Goal: Transaction & Acquisition: Purchase product/service

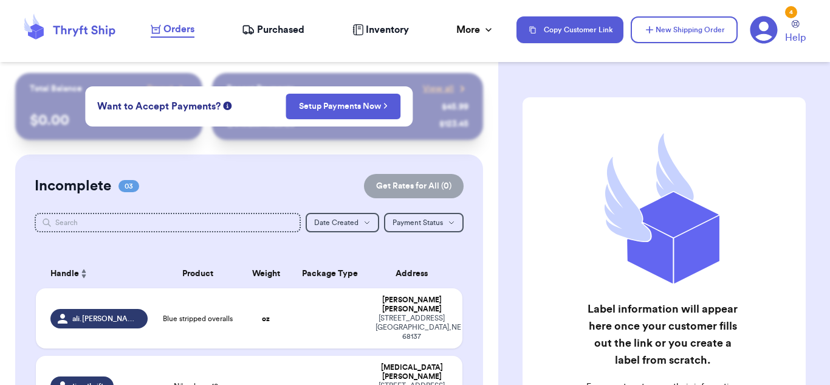
click at [467, 139] on div "Recent Payments View all @ fashionista $ 45.99 @ sneakerhead123 $ 123.45" at bounding box center [347, 106] width 271 height 67
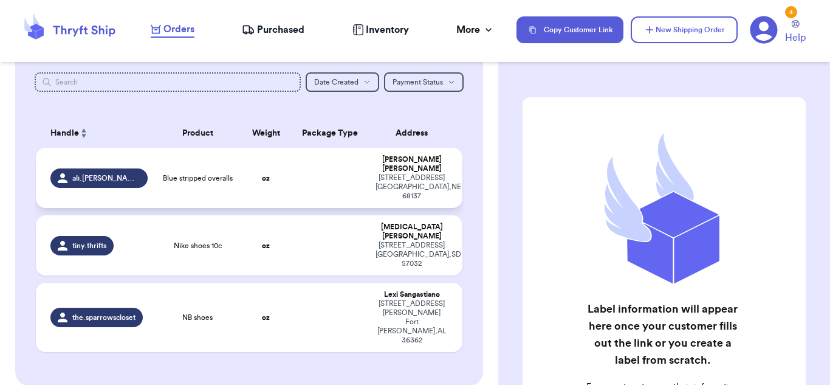
scroll to position [139, 0]
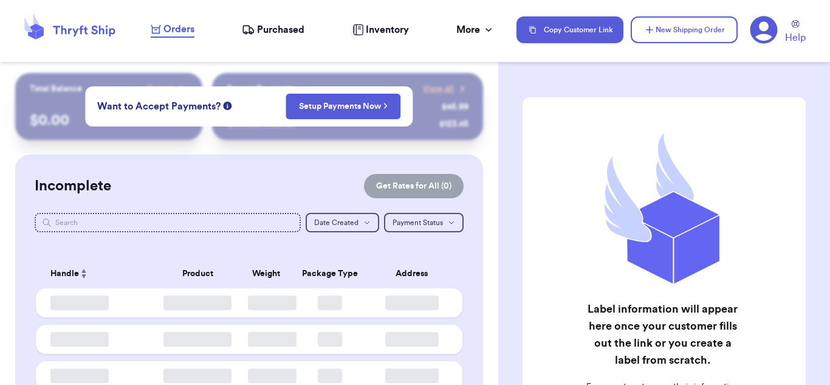
checkbox input "true"
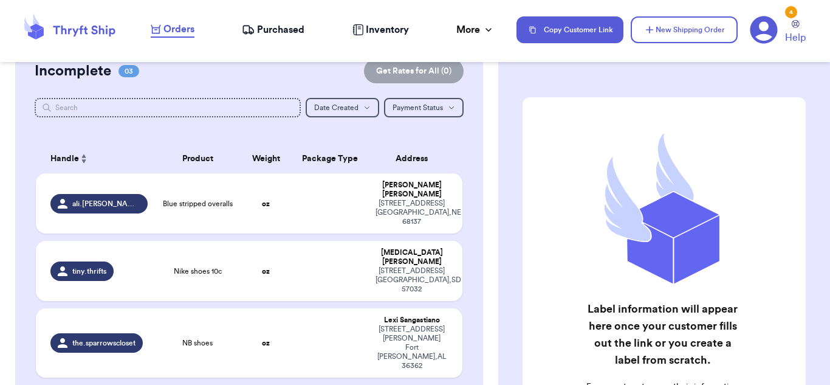
scroll to position [123, 0]
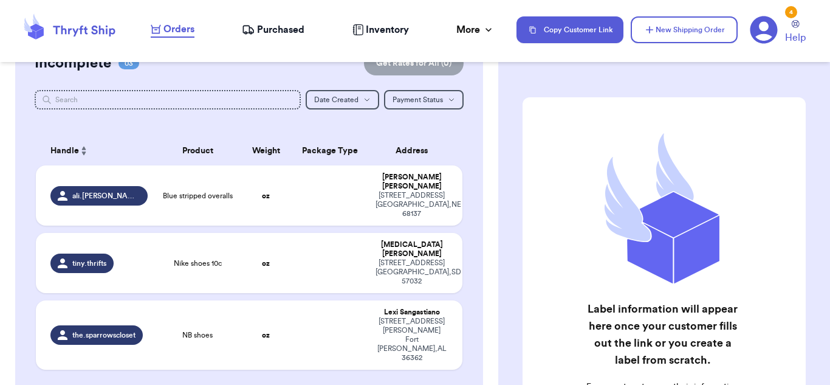
click at [255, 129] on table "Handle Product Weight Package Type Address ali.[PERSON_NAME] Blue stripped over…" at bounding box center [249, 256] width 429 height 255
click at [269, 171] on td "oz" at bounding box center [266, 195] width 51 height 60
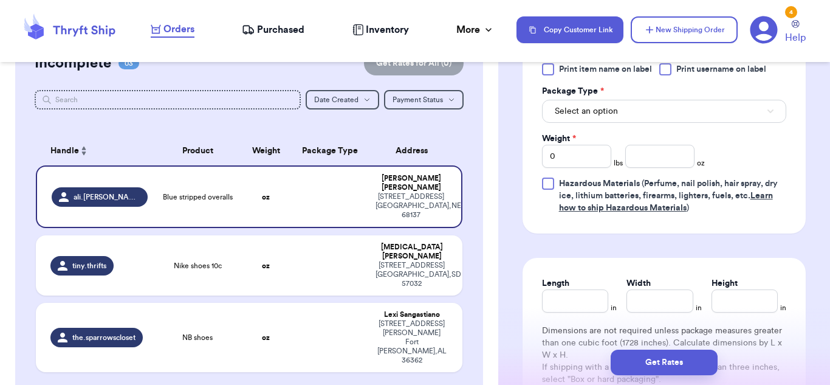
scroll to position [567, 0]
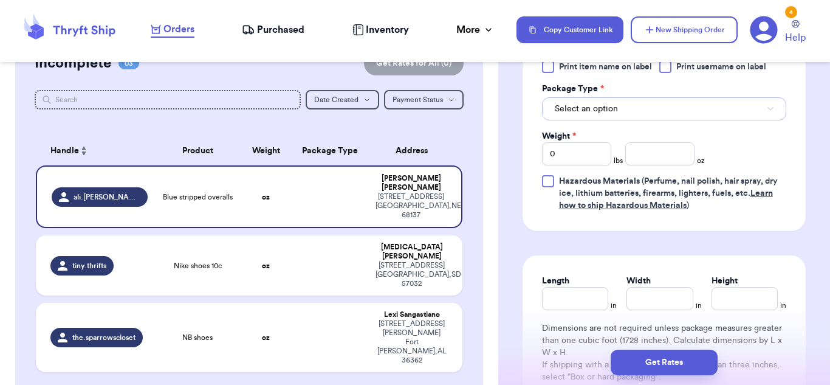
click at [649, 118] on button "Select an option" at bounding box center [664, 108] width 244 height 23
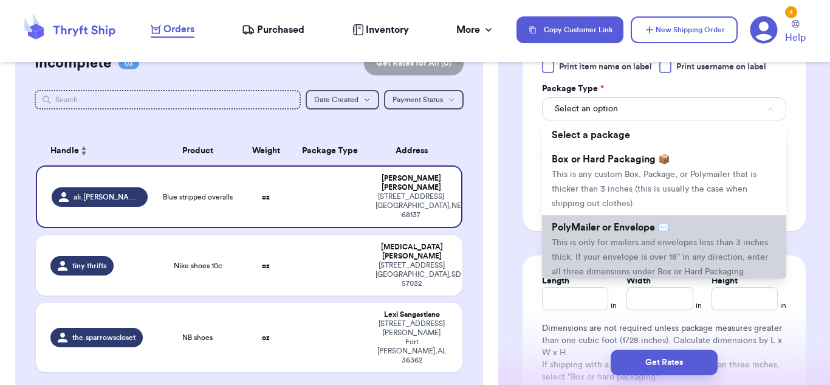
click at [625, 241] on span "This is only for mailers and envelopes less than 3 inches thick. If your envelo…" at bounding box center [660, 257] width 216 height 38
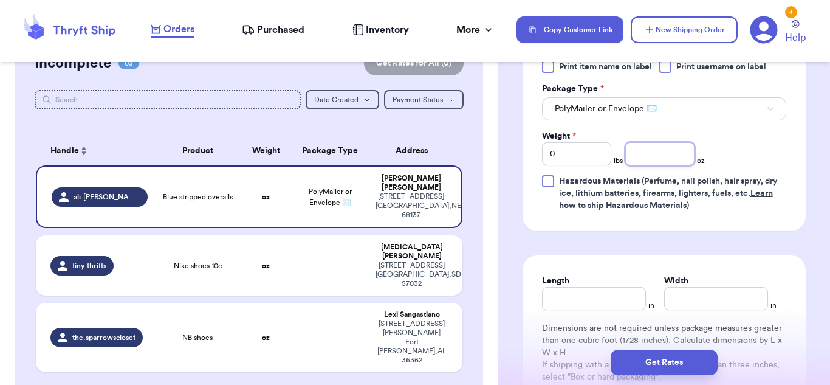
click at [660, 152] on input "number" at bounding box center [659, 153] width 69 height 23
type input "12.8"
click at [603, 293] on input "Length" at bounding box center [594, 298] width 104 height 23
type input "10"
click at [697, 301] on input "Width *" at bounding box center [716, 298] width 104 height 23
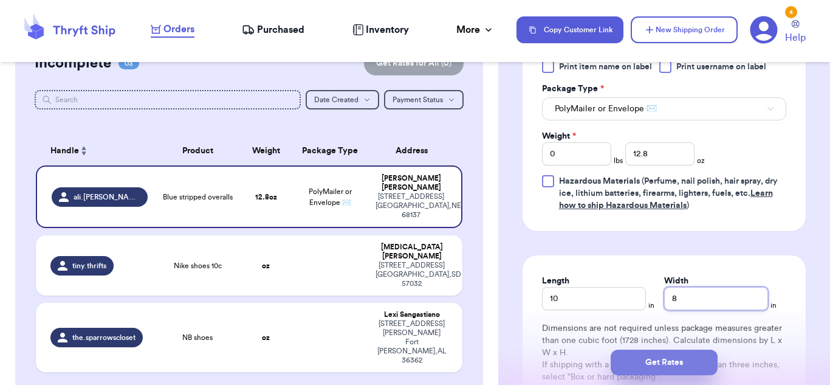
type input "8"
click at [707, 354] on button "Get Rates" at bounding box center [664, 362] width 107 height 26
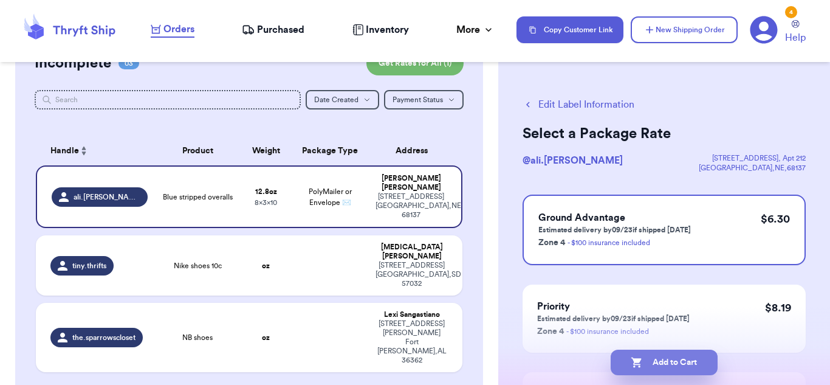
click at [686, 357] on button "Add to Cart" at bounding box center [664, 362] width 107 height 26
checkbox input "true"
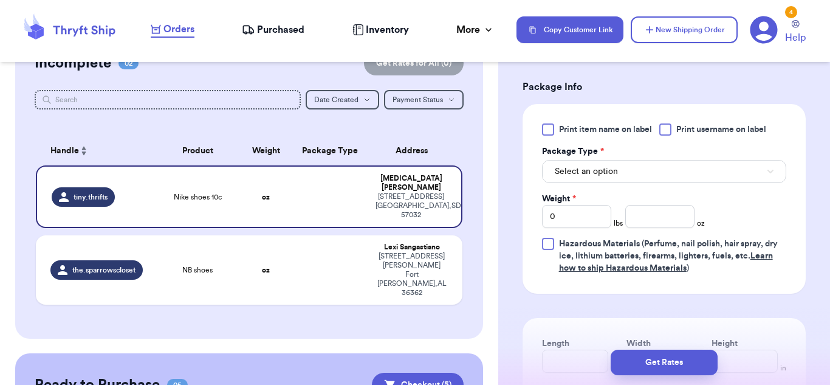
scroll to position [507, 0]
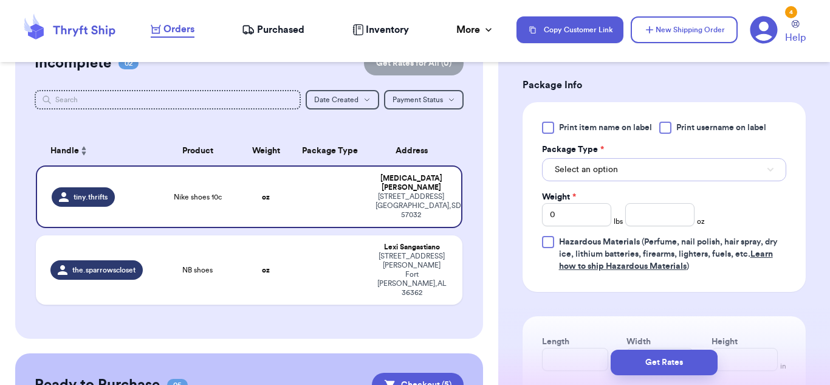
click at [671, 164] on button "Select an option" at bounding box center [664, 169] width 244 height 23
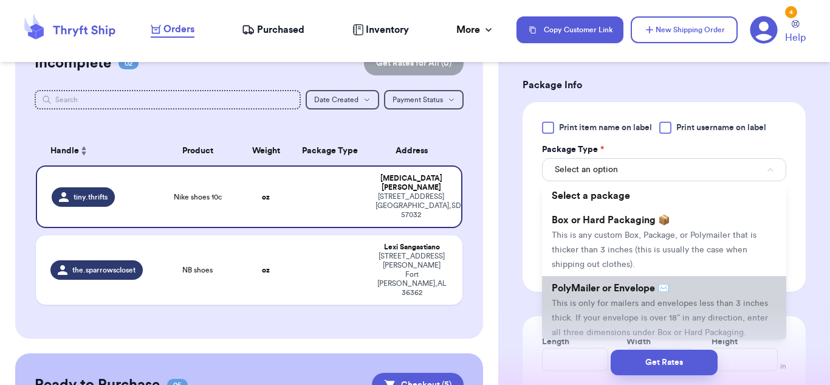
click at [625, 312] on li "PolyMailer or Envelope ✉️ This is only for mailers and envelopes less than 3 in…" at bounding box center [664, 310] width 244 height 68
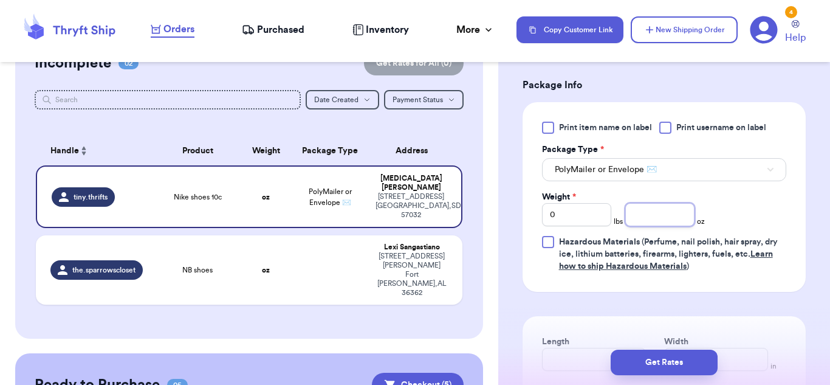
click at [660, 221] on input "number" at bounding box center [659, 214] width 69 height 23
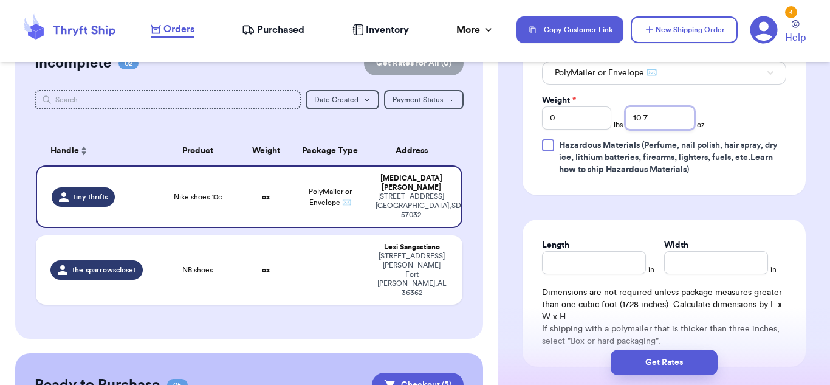
scroll to position [601, 0]
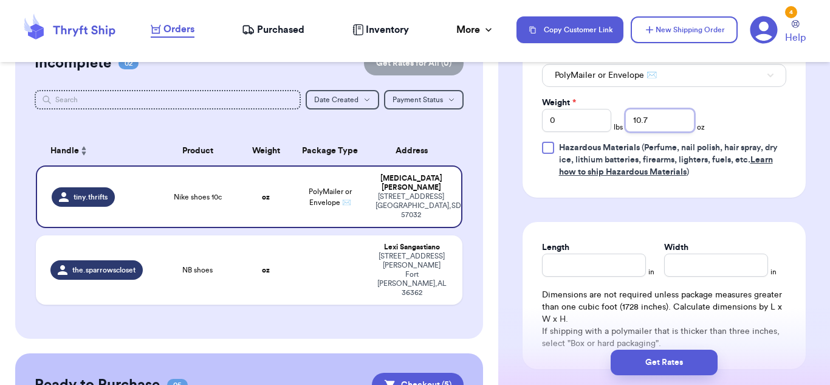
type input "10.7"
click at [619, 255] on input "Length" at bounding box center [594, 264] width 104 height 23
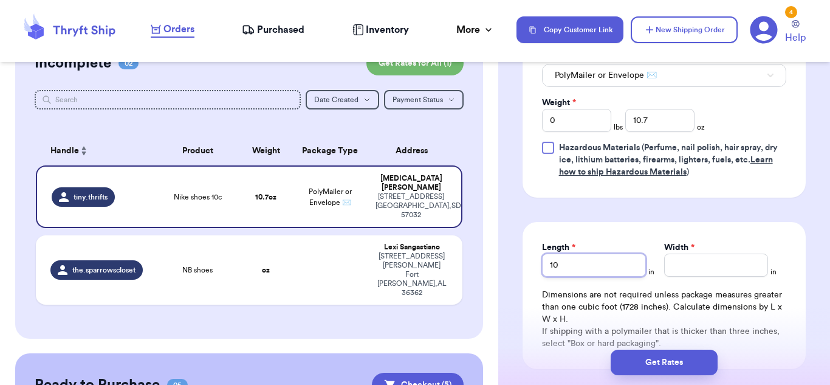
type input "10"
click at [716, 265] on input "Width *" at bounding box center [716, 264] width 104 height 23
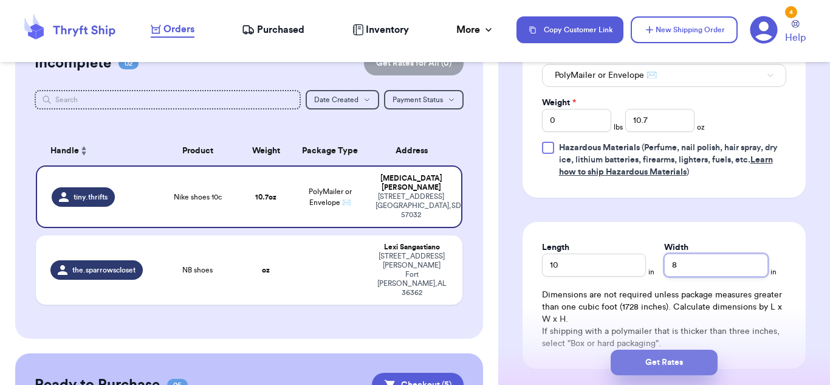
type input "8"
click at [683, 355] on button "Get Rates" at bounding box center [664, 362] width 107 height 26
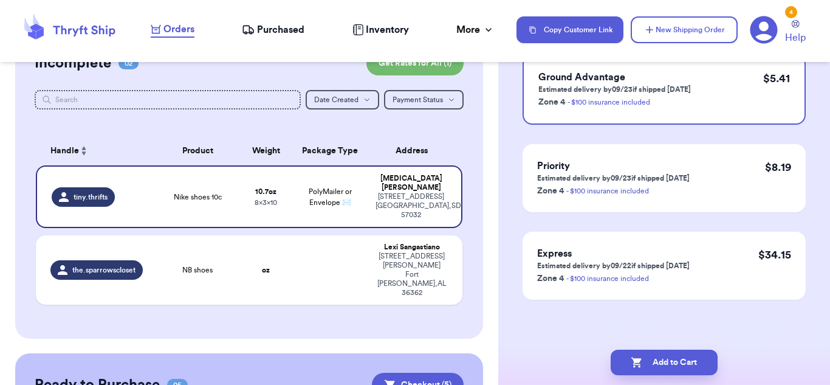
scroll to position [0, 0]
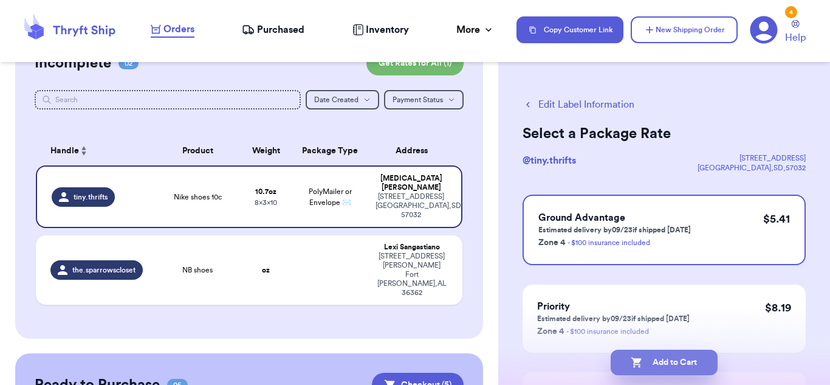
click at [682, 355] on button "Add to Cart" at bounding box center [664, 362] width 107 height 26
checkbox input "true"
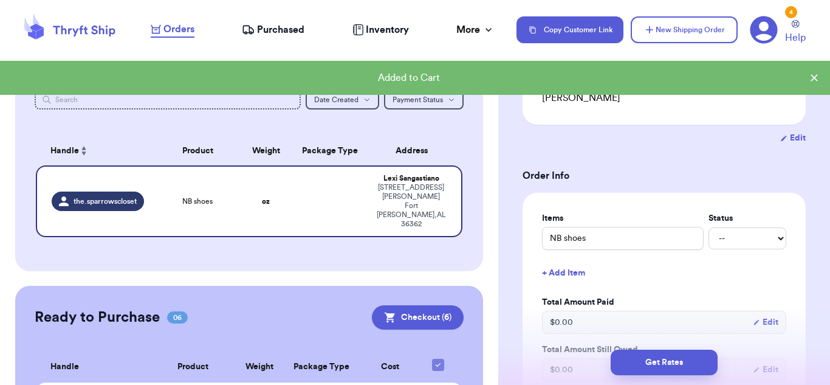
scroll to position [176, 0]
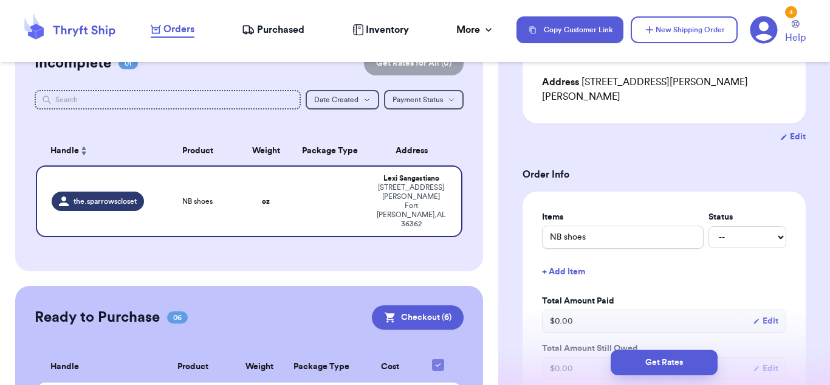
click at [580, 258] on button "+ Add Item" at bounding box center [664, 271] width 254 height 27
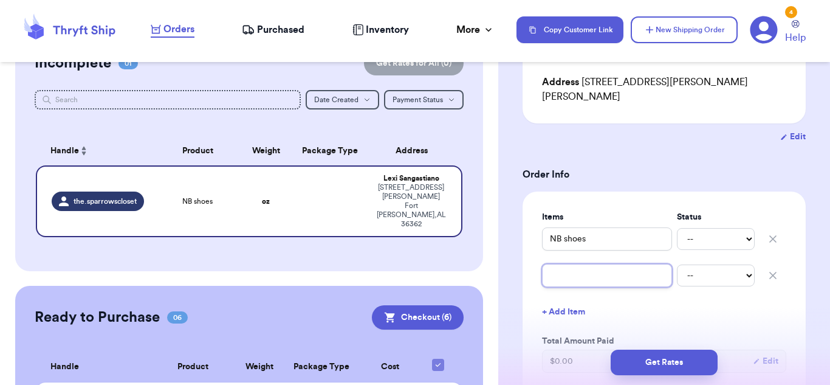
click at [580, 264] on input "text" at bounding box center [607, 275] width 130 height 23
type input "z"
type input "za"
type input "zar"
type input "zara"
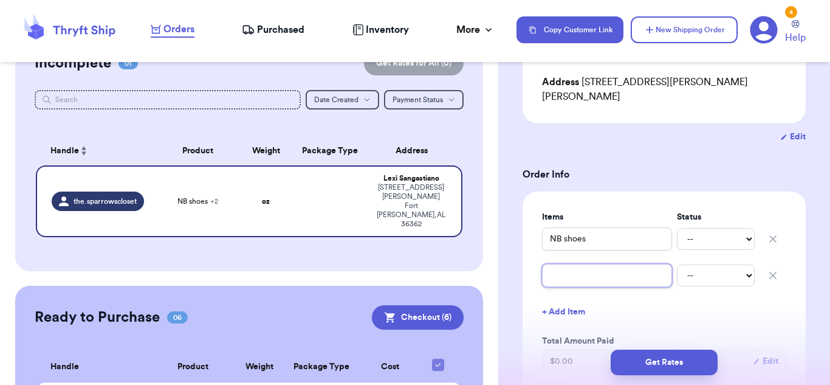
type input "Zara"
type input "[PERSON_NAME]"
type input "Zara"
type input "Zar"
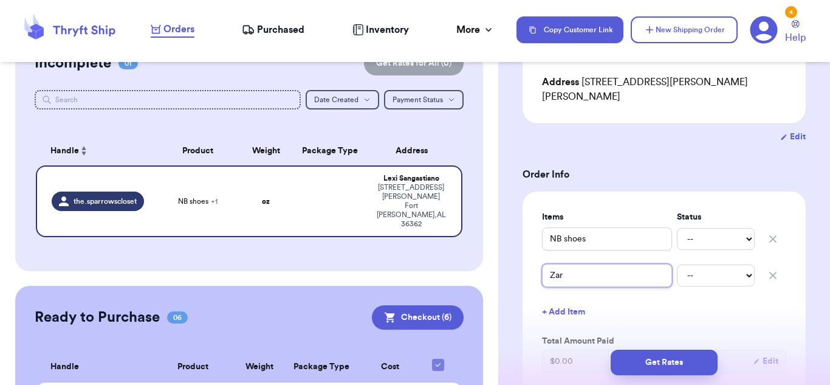
type input "Za"
type input "Z"
type input "fl"
type input "flo"
type input "flow"
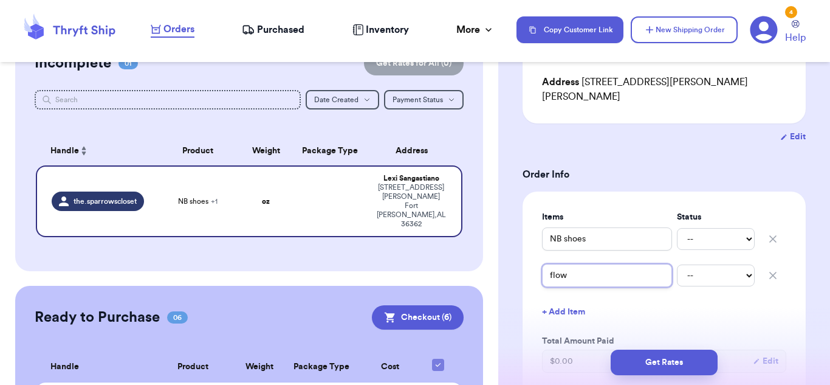
type input "floww"
type input "flow"
type input "[PERSON_NAME]"
type input "flower"
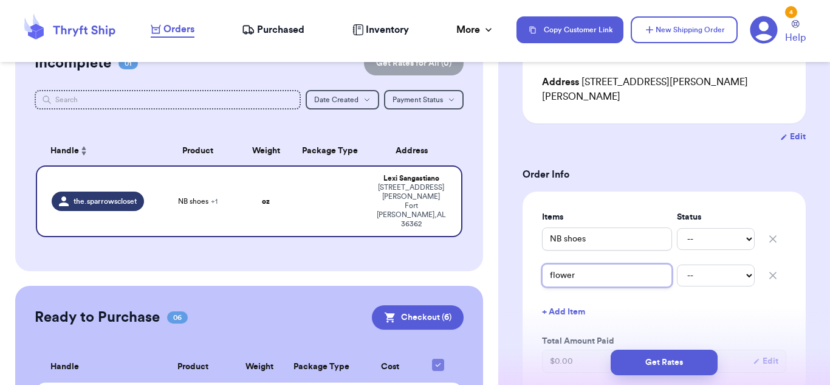
type input "flower z"
type input "flower za"
type input "flower zar"
type input "flower zara"
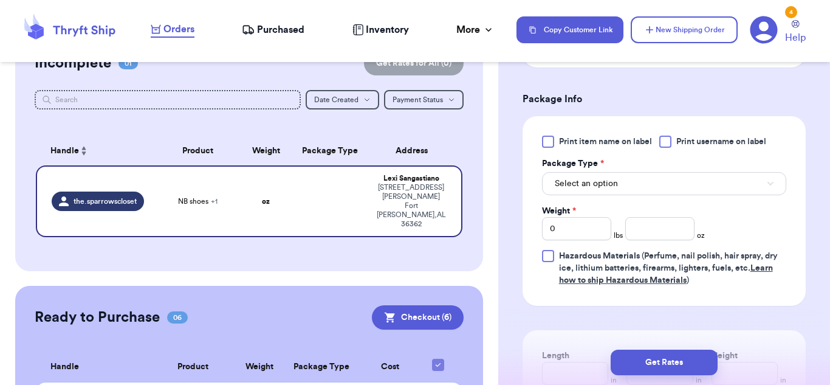
scroll to position [548, 0]
type input "flower zara"
click at [672, 173] on button "Select an option" at bounding box center [664, 182] width 244 height 23
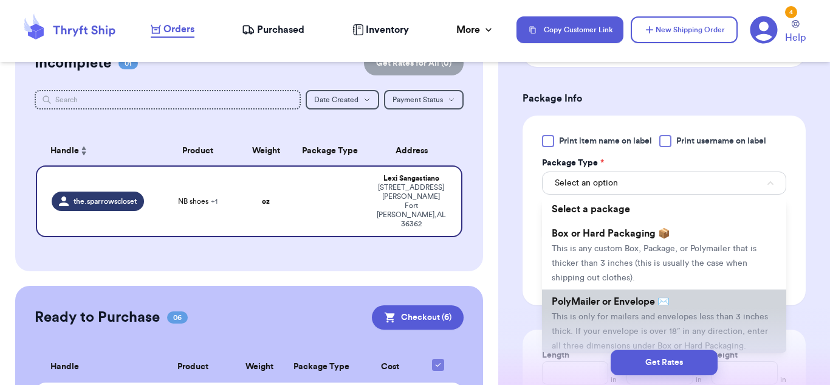
click at [635, 296] on span "PolyMailer or Envelope ✉️" at bounding box center [611, 301] width 118 height 10
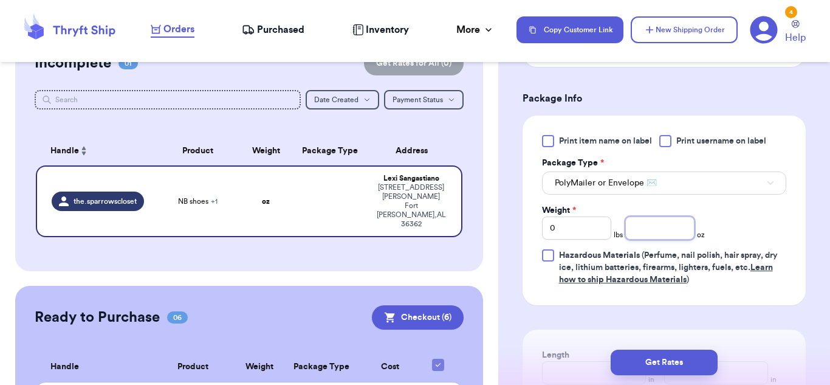
click at [652, 219] on input "number" at bounding box center [659, 227] width 69 height 23
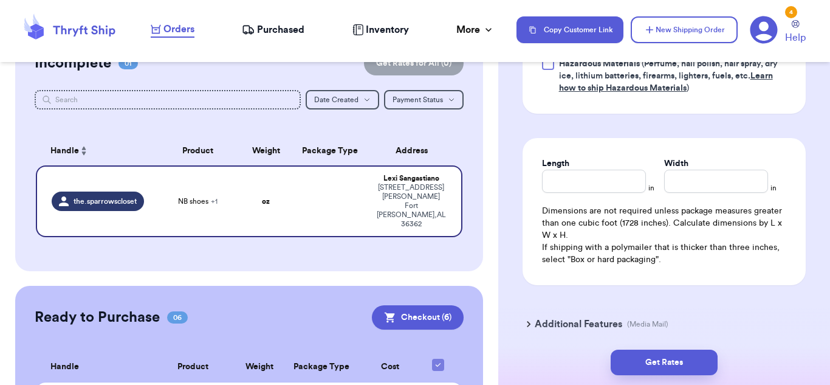
scroll to position [763, 0]
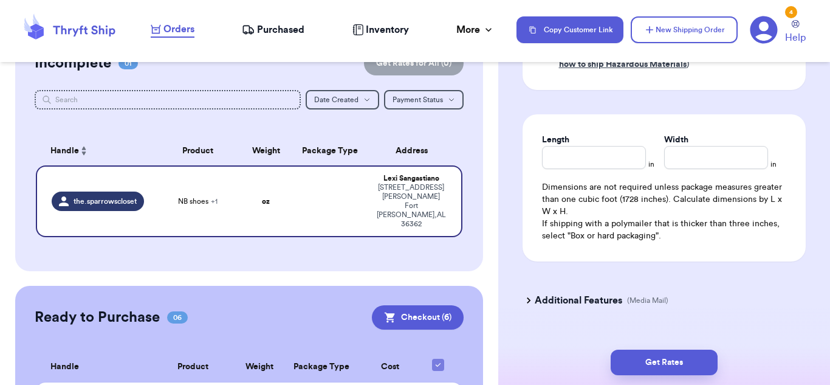
type input "12.5"
click at [603, 146] on input "Length" at bounding box center [594, 157] width 104 height 23
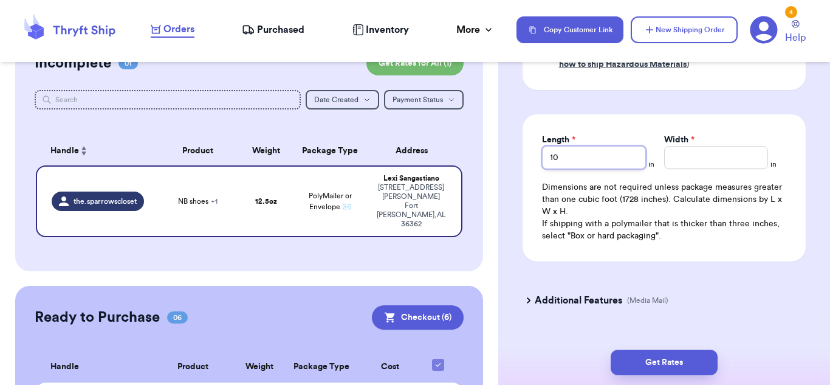
type input "10"
click at [680, 154] on div "Length * 10 in Width * in Dimensions are not required unless package measures g…" at bounding box center [663, 187] width 283 height 147
click at [685, 149] on input "Width *" at bounding box center [716, 157] width 104 height 23
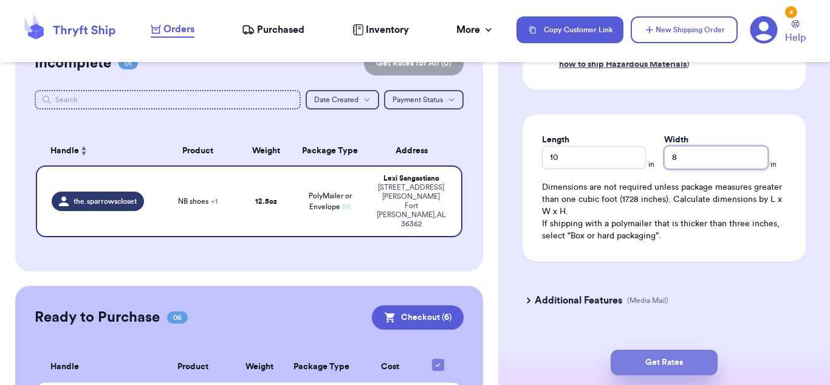
type input "8"
click at [645, 360] on button "Get Rates" at bounding box center [664, 362] width 107 height 26
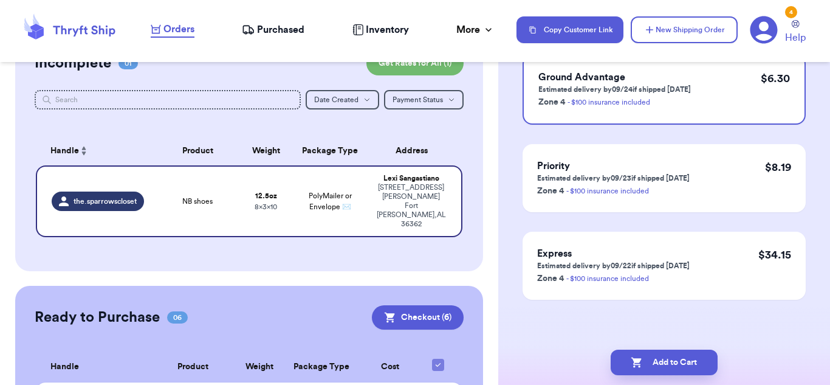
scroll to position [0, 0]
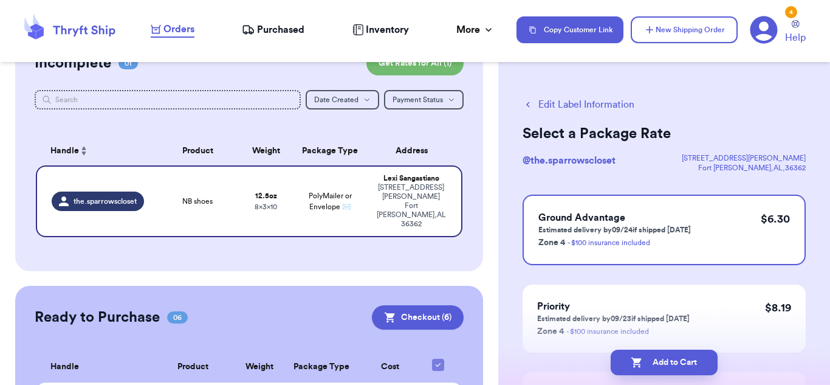
click at [645, 360] on button "Add to Cart" at bounding box center [664, 362] width 107 height 26
checkbox input "true"
